Goal: Find specific page/section: Find specific page/section

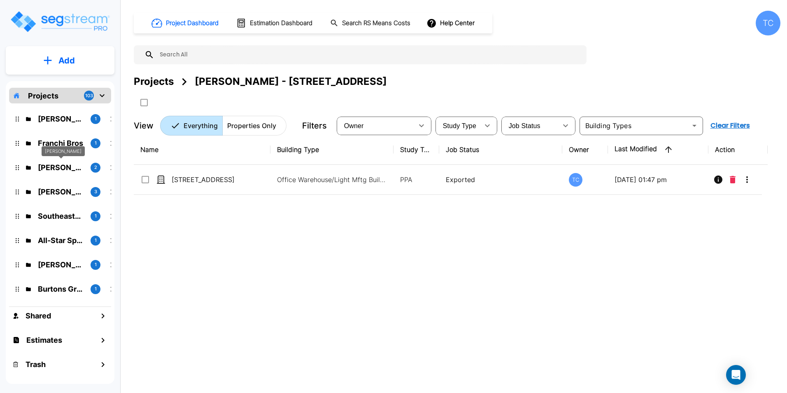
click at [66, 168] on p "[PERSON_NAME]" at bounding box center [61, 167] width 46 height 11
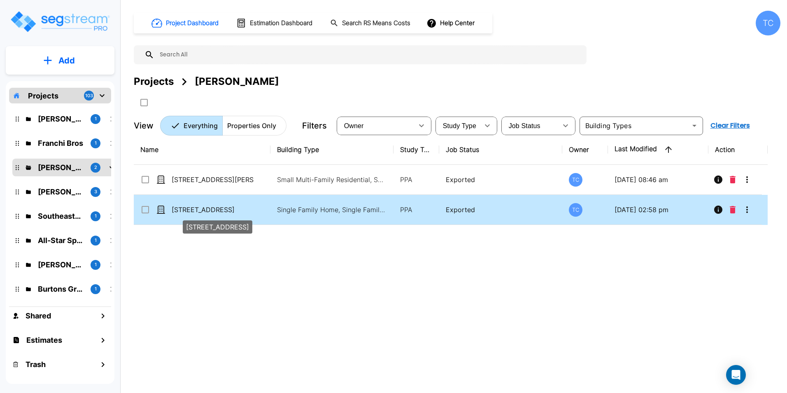
click at [186, 208] on p "[STREET_ADDRESS]" at bounding box center [213, 210] width 82 height 10
checkbox input "true"
